Goal: Information Seeking & Learning: Learn about a topic

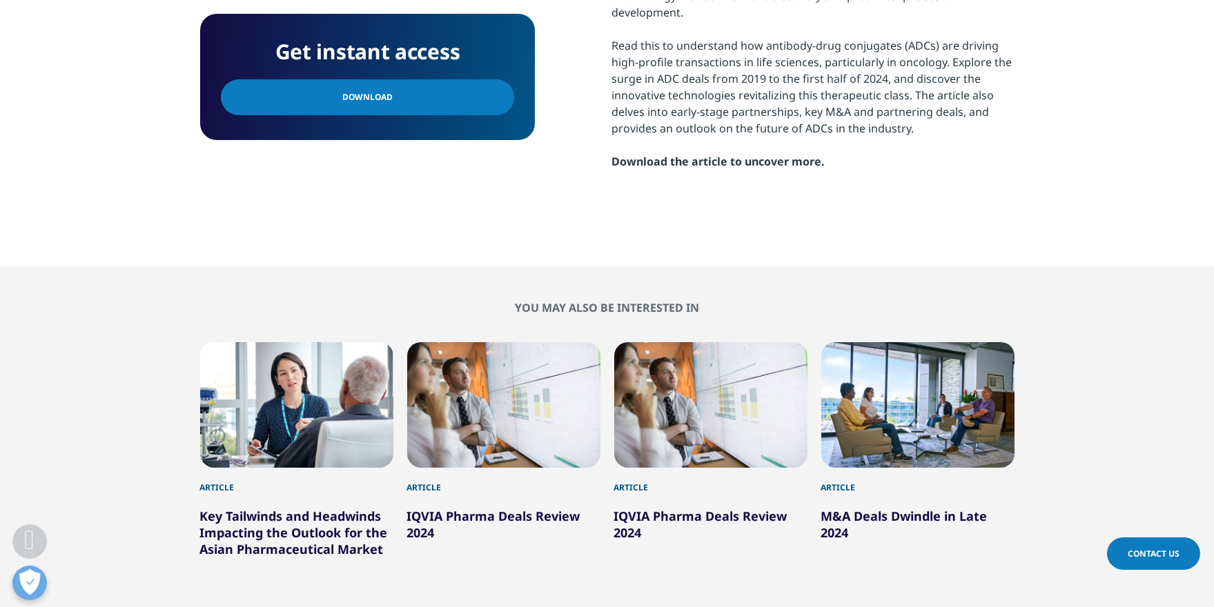
scroll to position [759, 0]
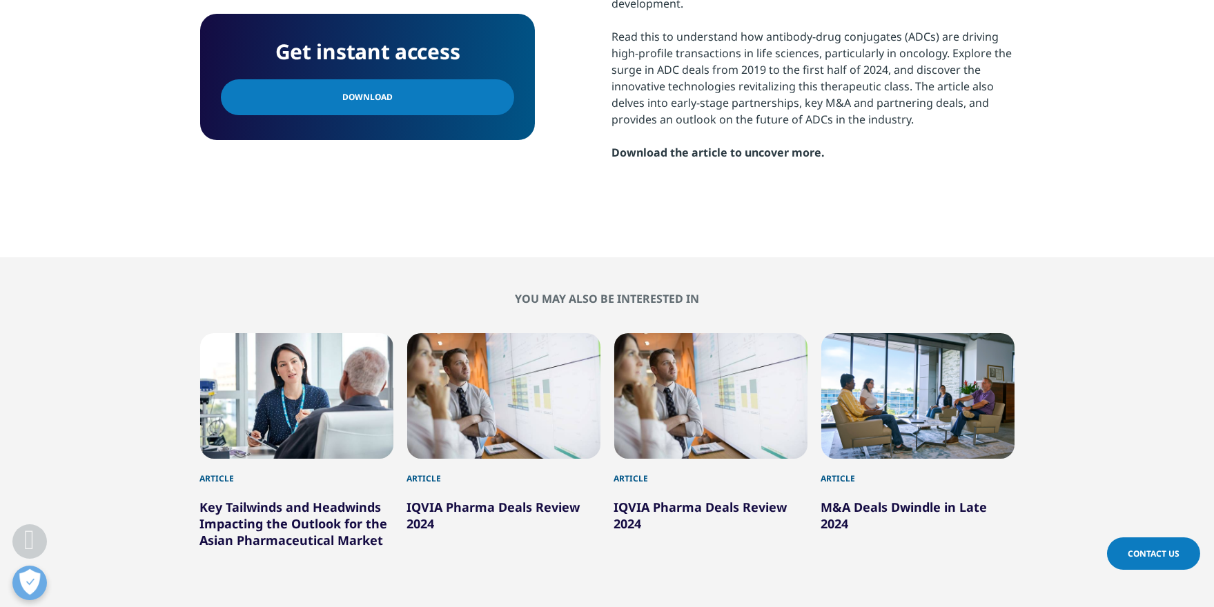
click at [412, 92] on link "Download" at bounding box center [367, 97] width 293 height 36
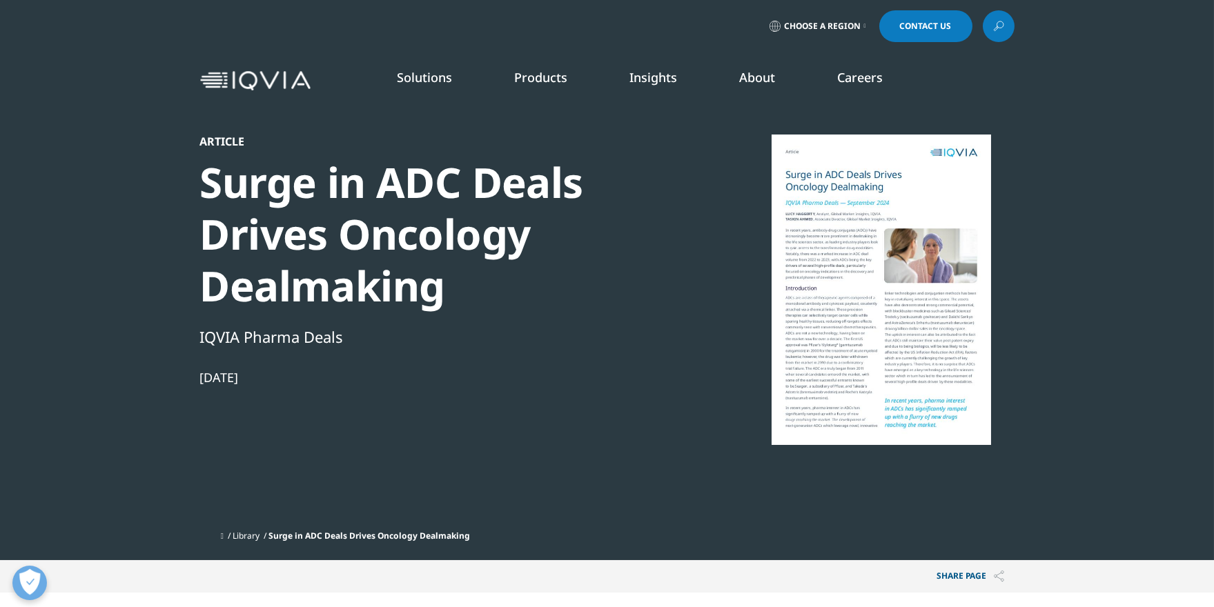
scroll to position [0, 0]
click at [996, 29] on icon at bounding box center [998, 26] width 11 height 18
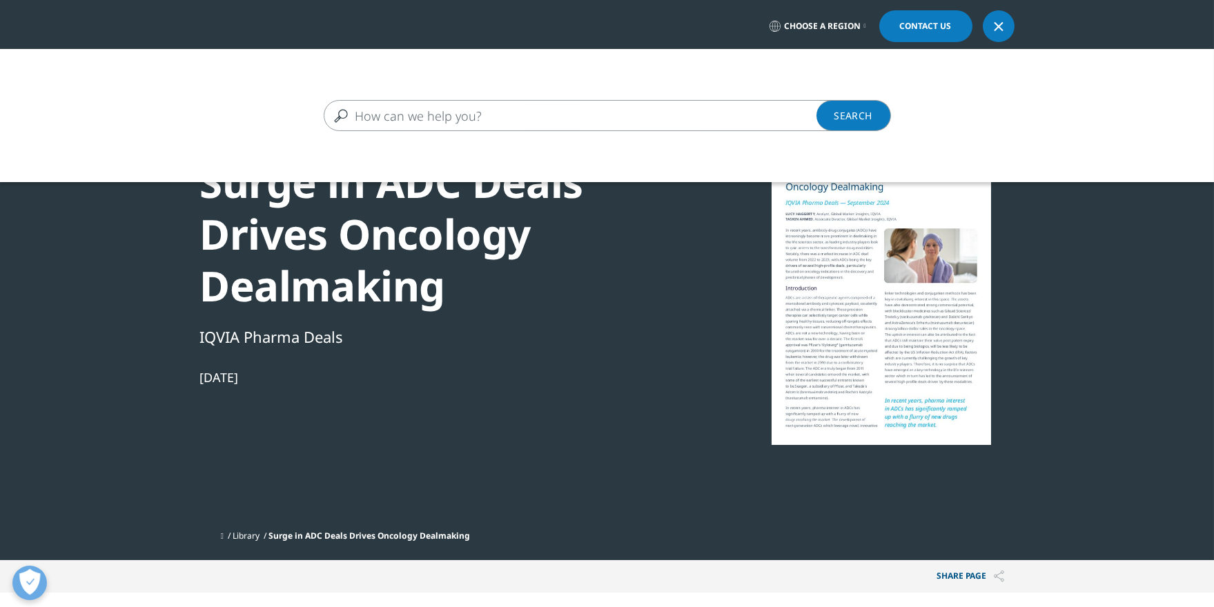
click at [434, 119] on input "Search" at bounding box center [587, 115] width 527 height 31
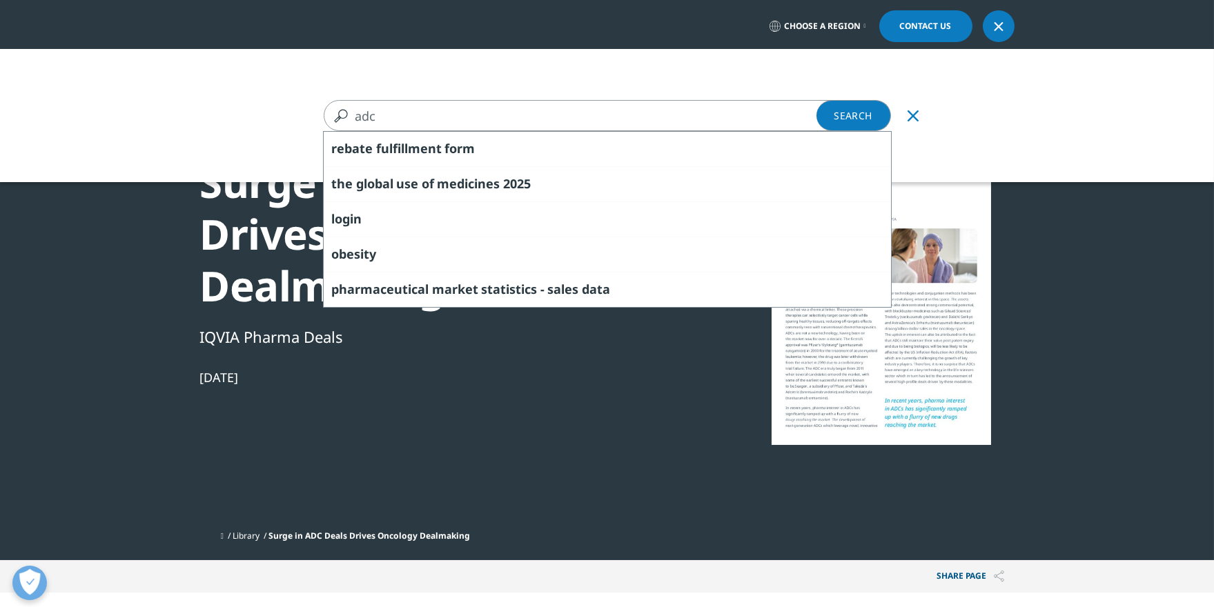
type input "adc"
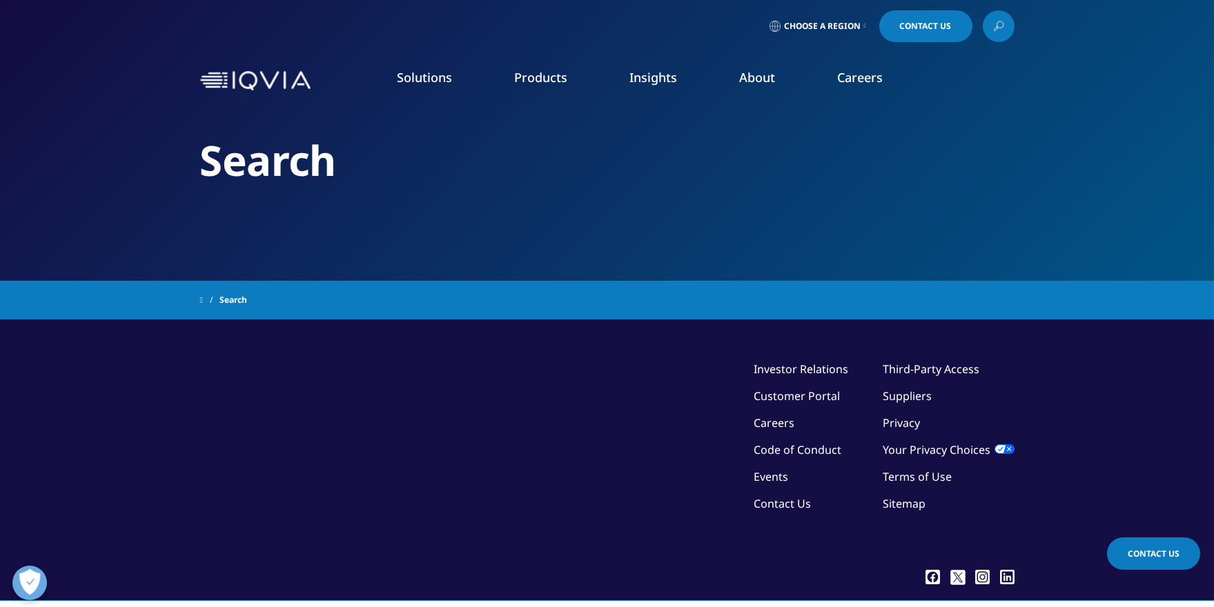
type input "adc"
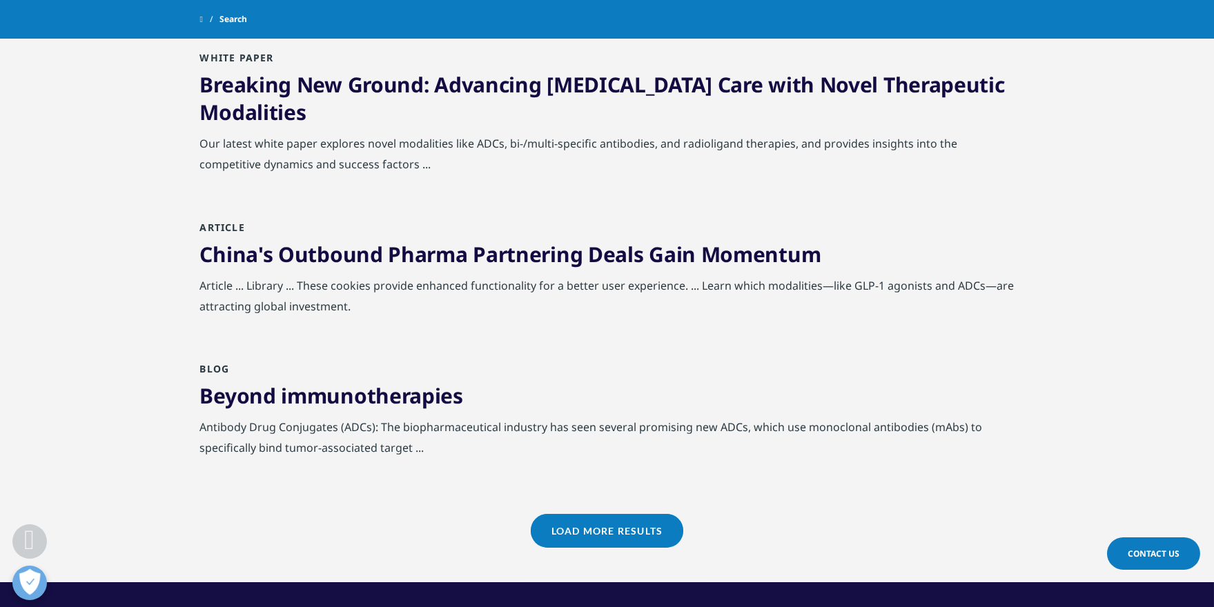
scroll to position [1449, 0]
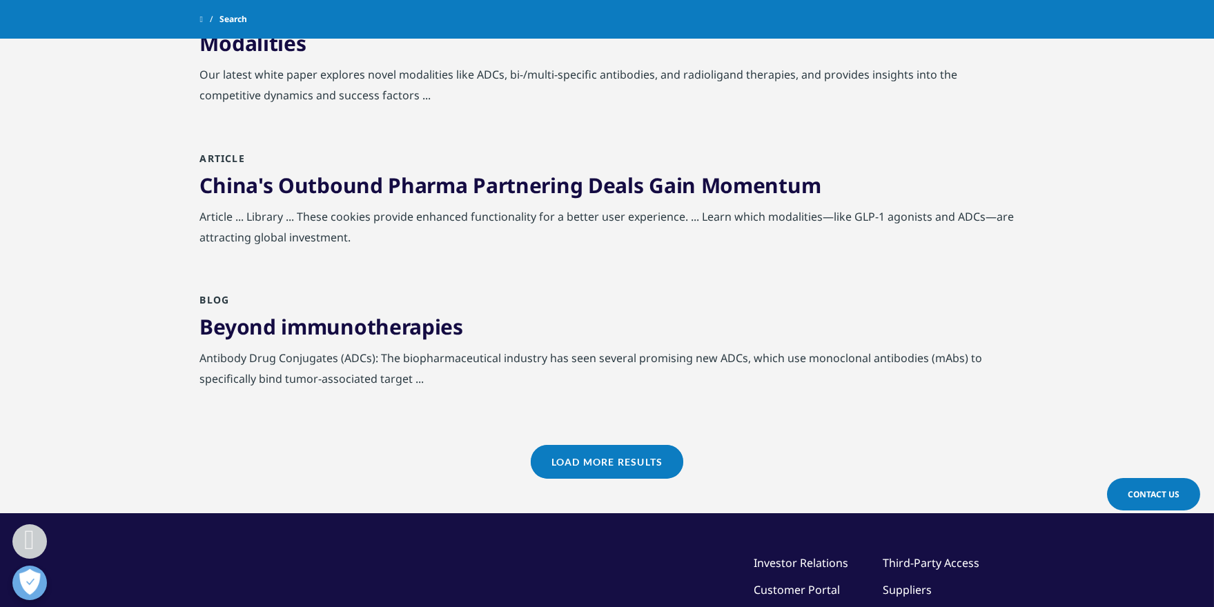
click at [647, 460] on link "Load More Results" at bounding box center [607, 462] width 153 height 34
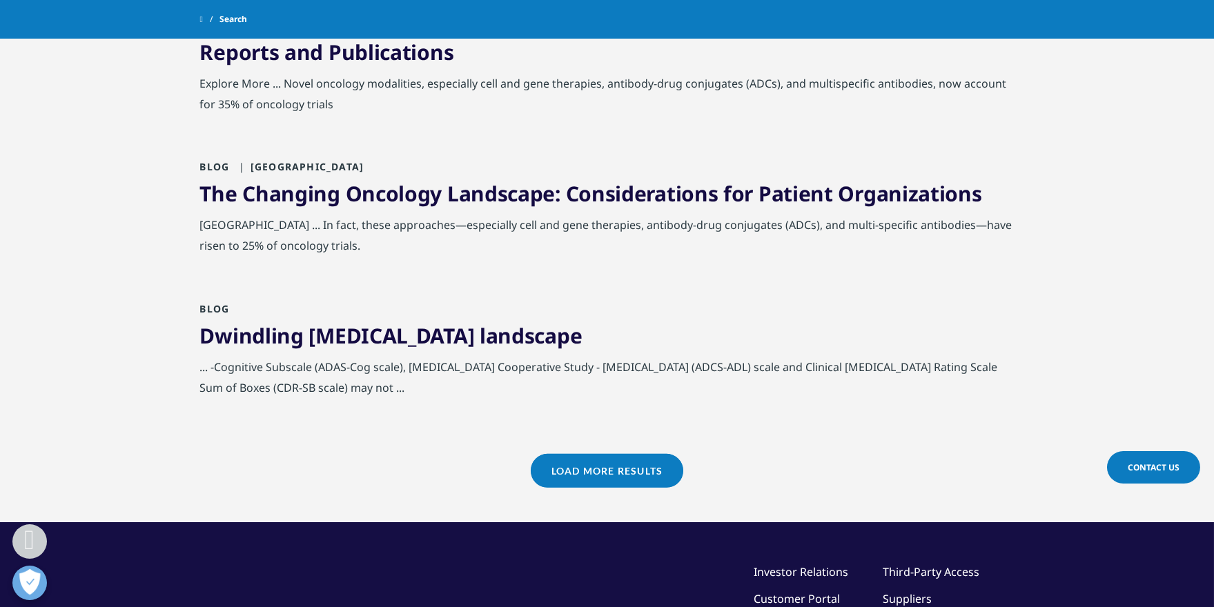
scroll to position [2967, 0]
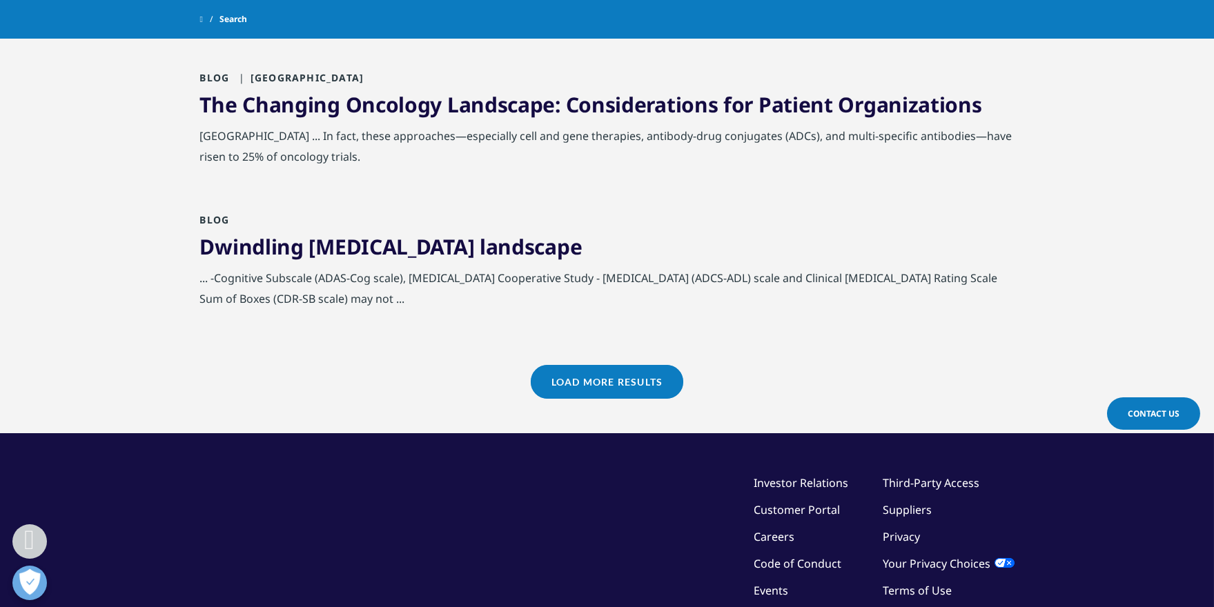
click at [580, 382] on link "Load More Results" at bounding box center [607, 382] width 153 height 34
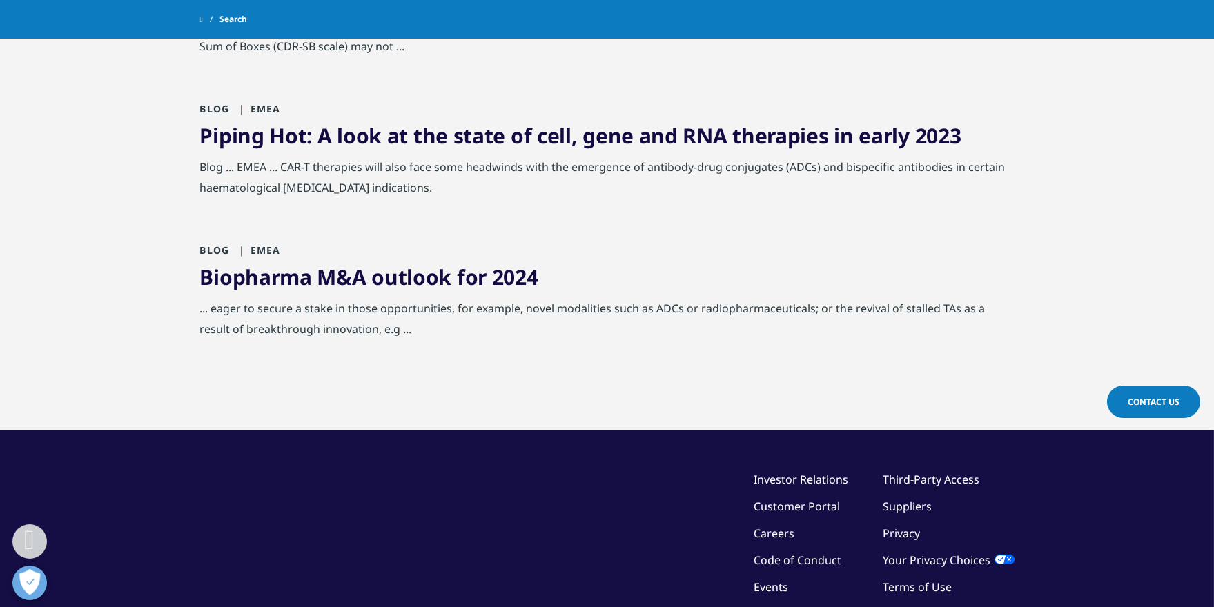
scroll to position [3243, 0]
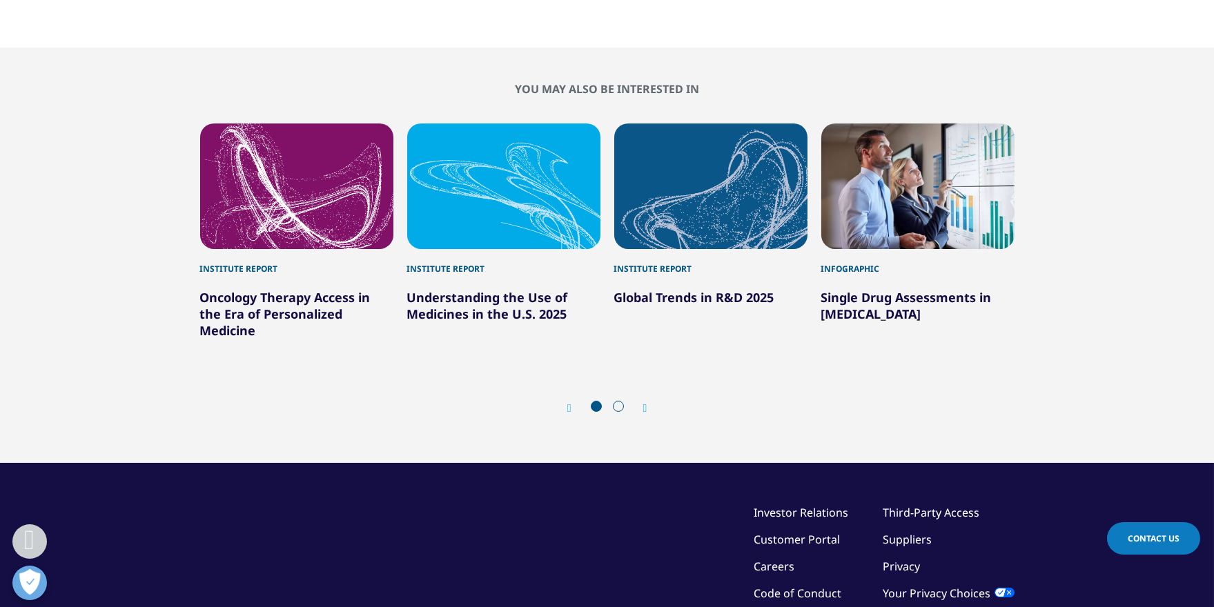
scroll to position [1339, 0]
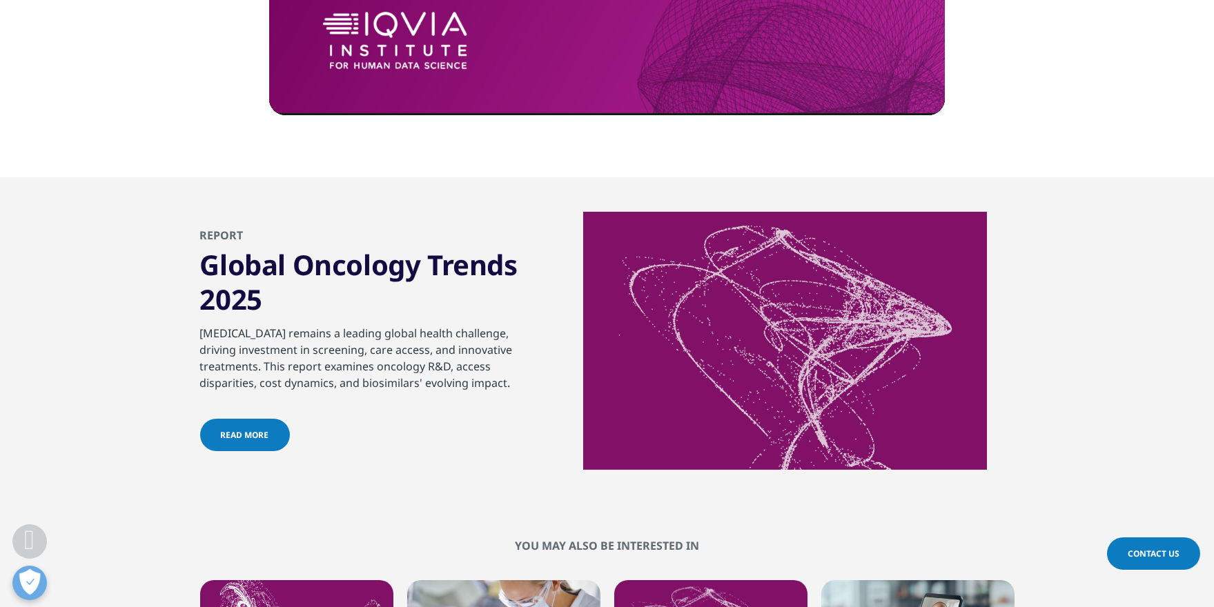
scroll to position [1104, 0]
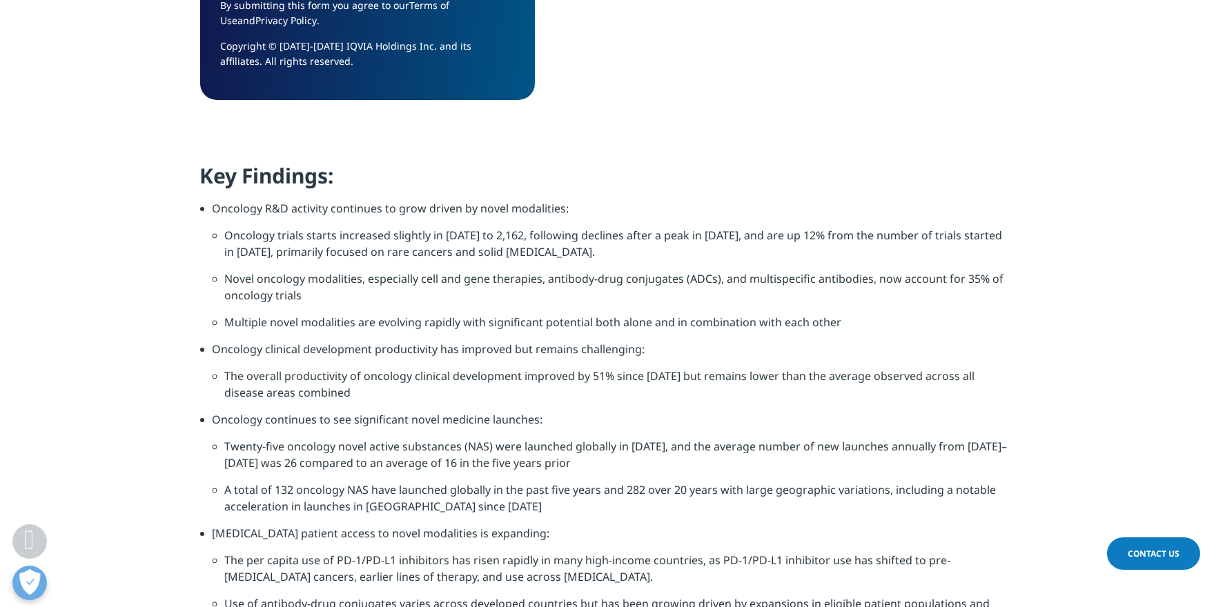
scroll to position [1380, 0]
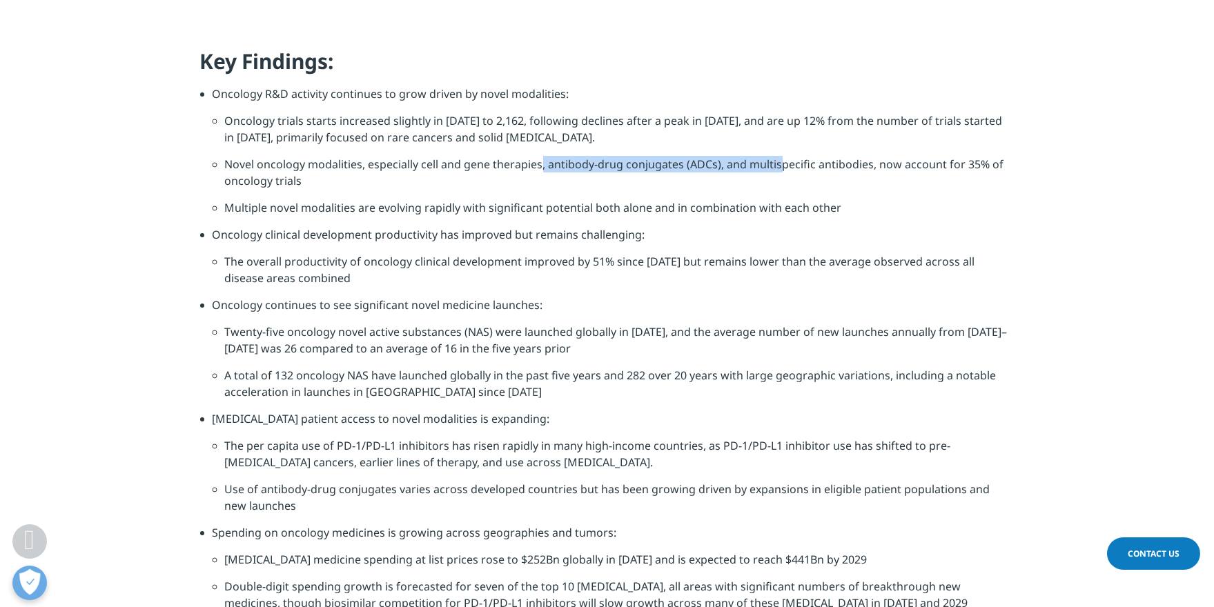
drag, startPoint x: 538, startPoint y: 163, endPoint x: 778, endPoint y: 162, distance: 240.2
click at [778, 162] on li "Novel oncology modalities, especially cell and gene therapies, antibody-drug co…" at bounding box center [619, 177] width 789 height 43
drag, startPoint x: 778, startPoint y: 162, endPoint x: 804, endPoint y: 230, distance: 72.3
click at [804, 230] on li "Oncology clinical development productivity has improved but remains challenging:" at bounding box center [614, 239] width 802 height 27
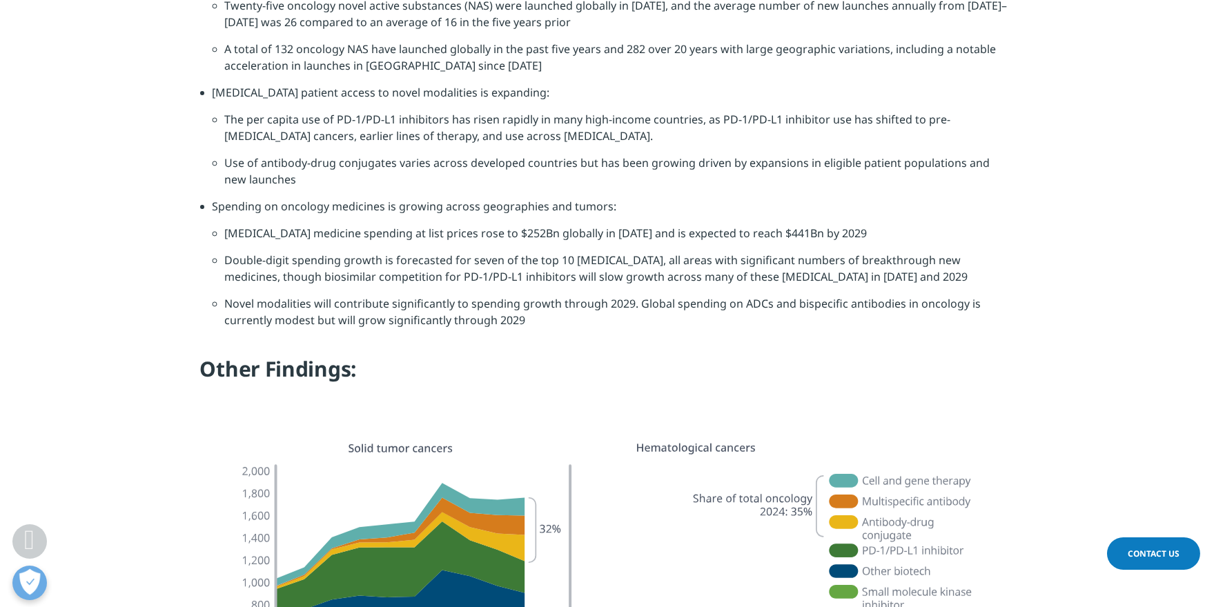
scroll to position [4928, 0]
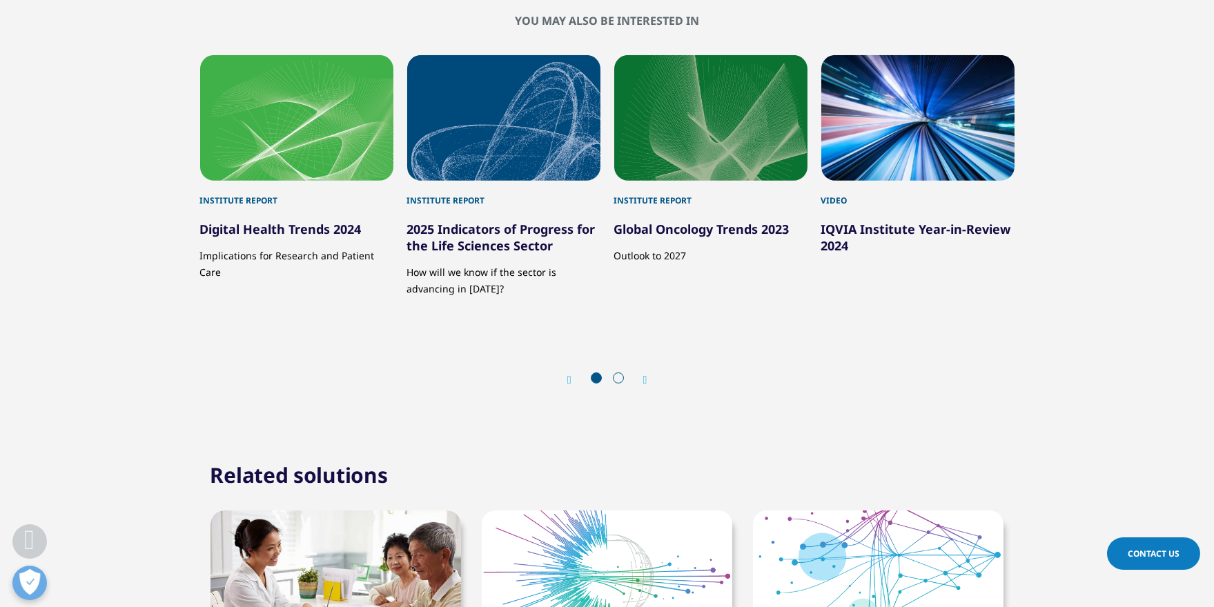
scroll to position [4279, 0]
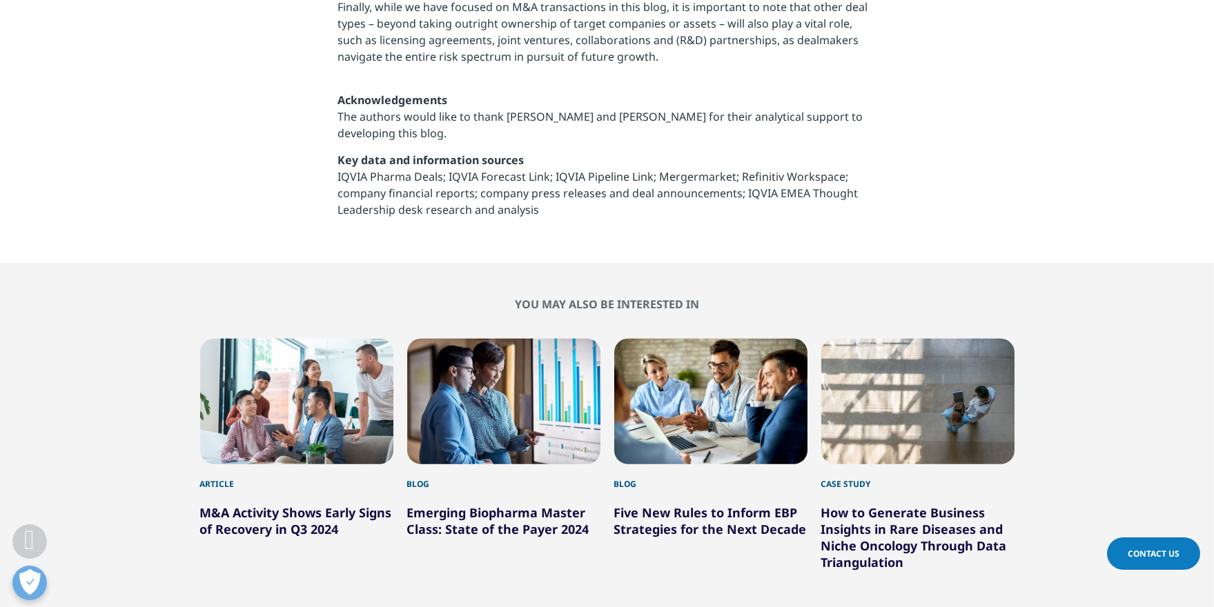
scroll to position [2314, 0]
